Goal: Find specific page/section: Find specific page/section

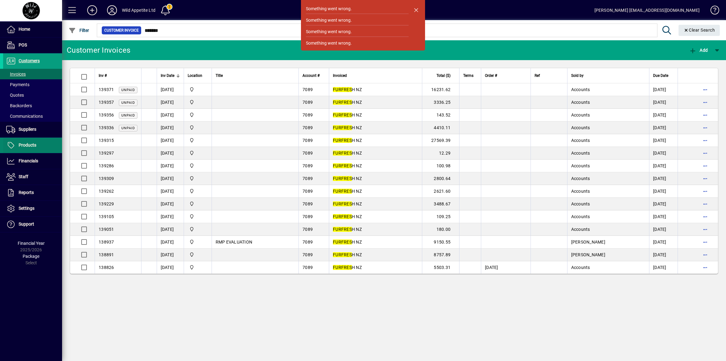
click at [29, 148] on span "Products" at bounding box center [19, 145] width 33 height 7
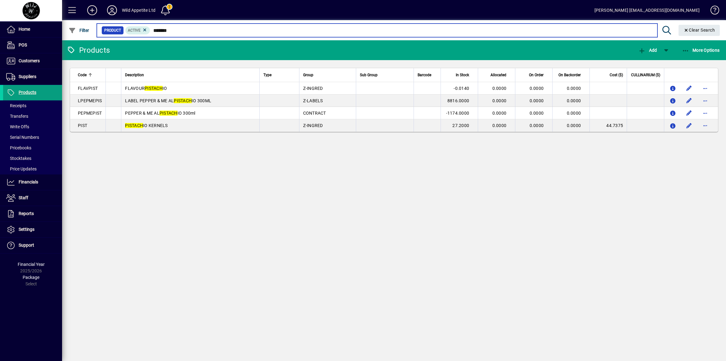
type input "*******"
